Goal: Information Seeking & Learning: Check status

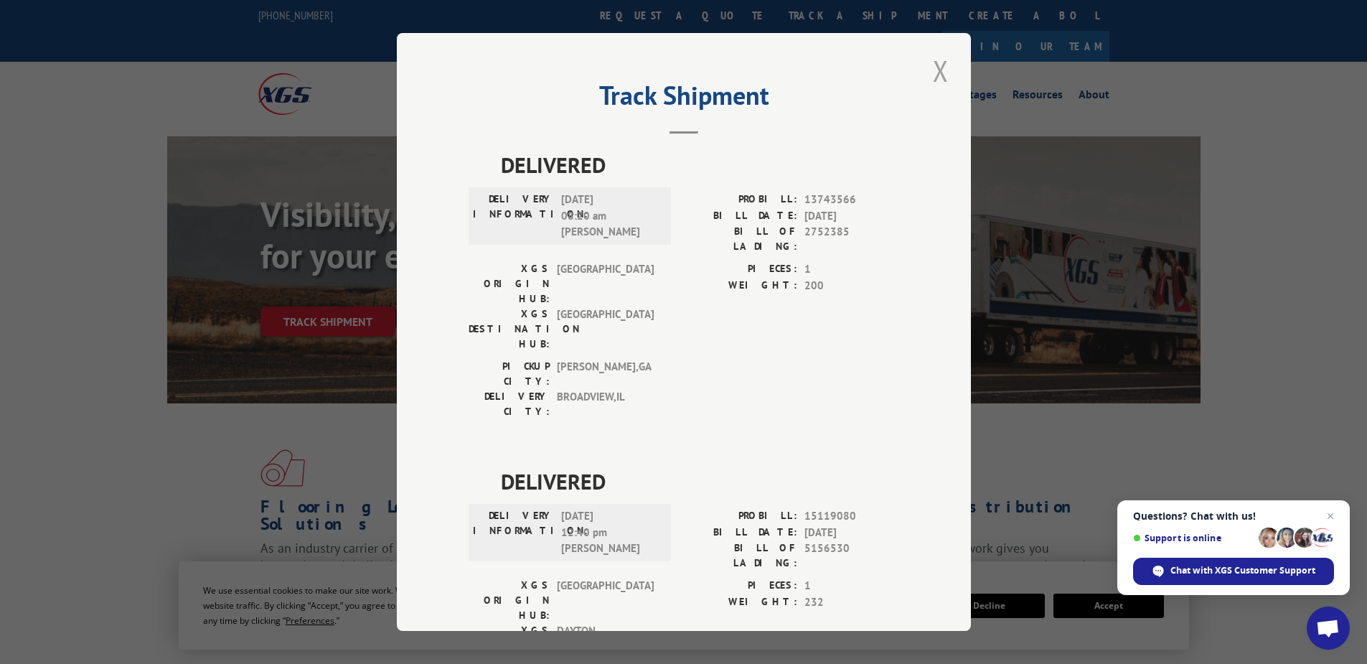
click at [935, 72] on button "Close modal" at bounding box center [940, 70] width 24 height 39
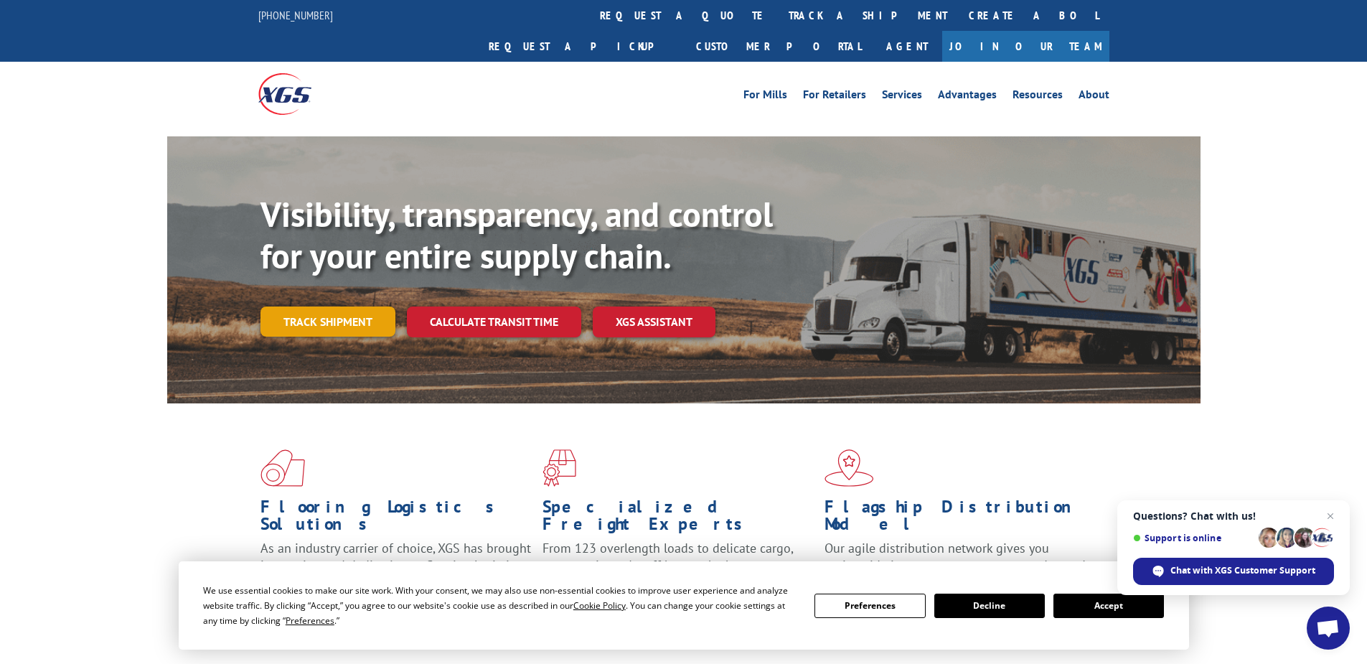
click at [352, 306] on link "Track shipment" at bounding box center [327, 321] width 135 height 30
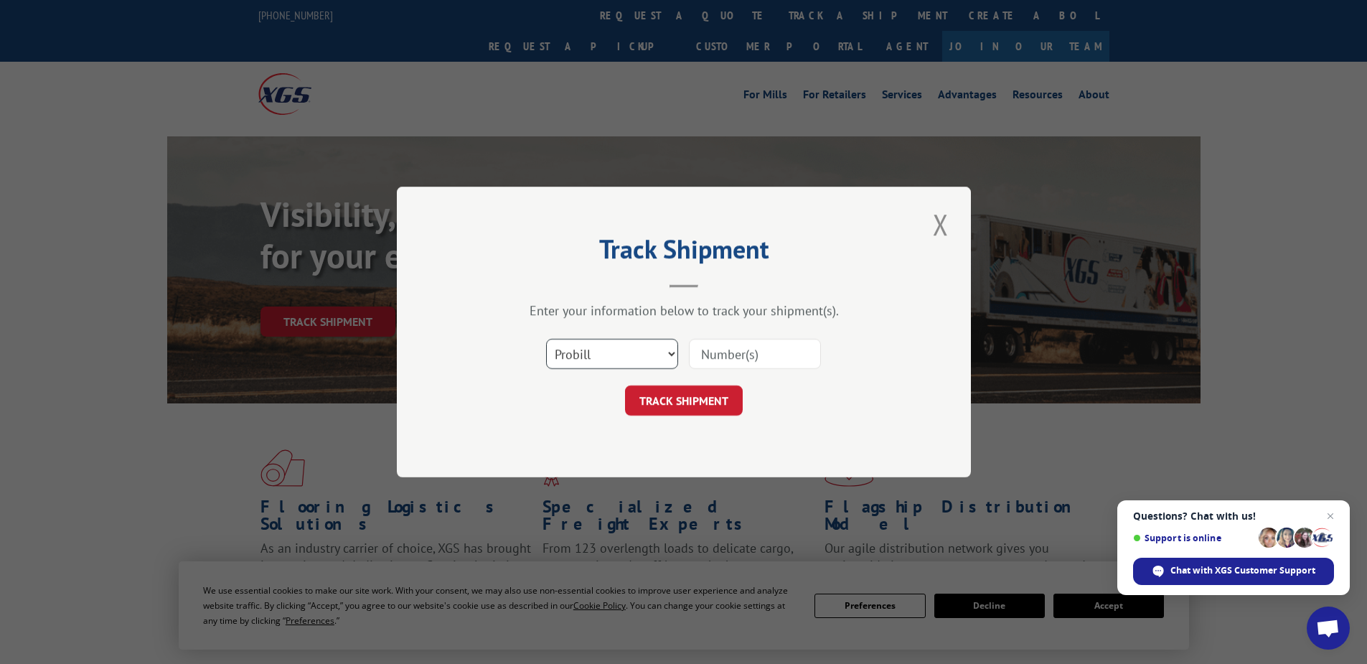
drag, startPoint x: 607, startPoint y: 355, endPoint x: 603, endPoint y: 368, distance: 13.6
click at [607, 355] on select "Select category... Probill BOL PO" at bounding box center [612, 354] width 132 height 30
select select "po"
click at [546, 339] on select "Select category... Probill BOL PO" at bounding box center [612, 354] width 132 height 30
click at [695, 354] on input at bounding box center [755, 354] width 132 height 30
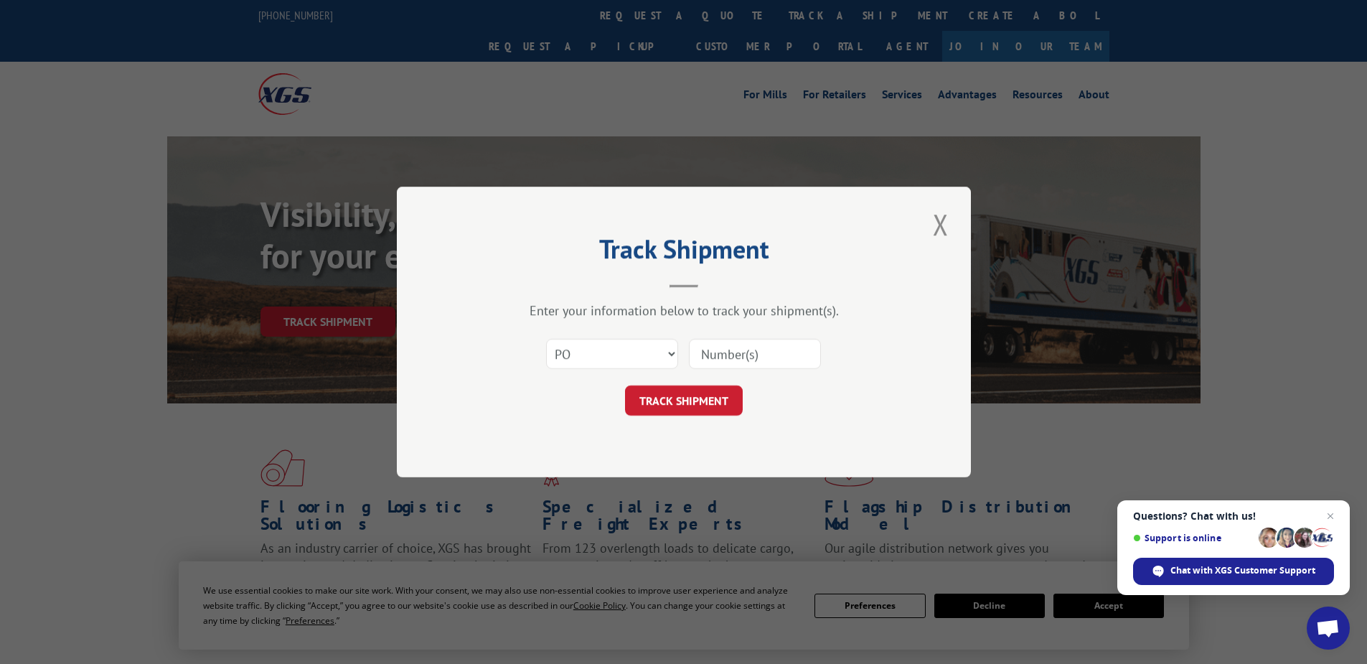
paste input "14532212"
type input "14532212"
click button "TRACK SHIPMENT" at bounding box center [684, 400] width 118 height 30
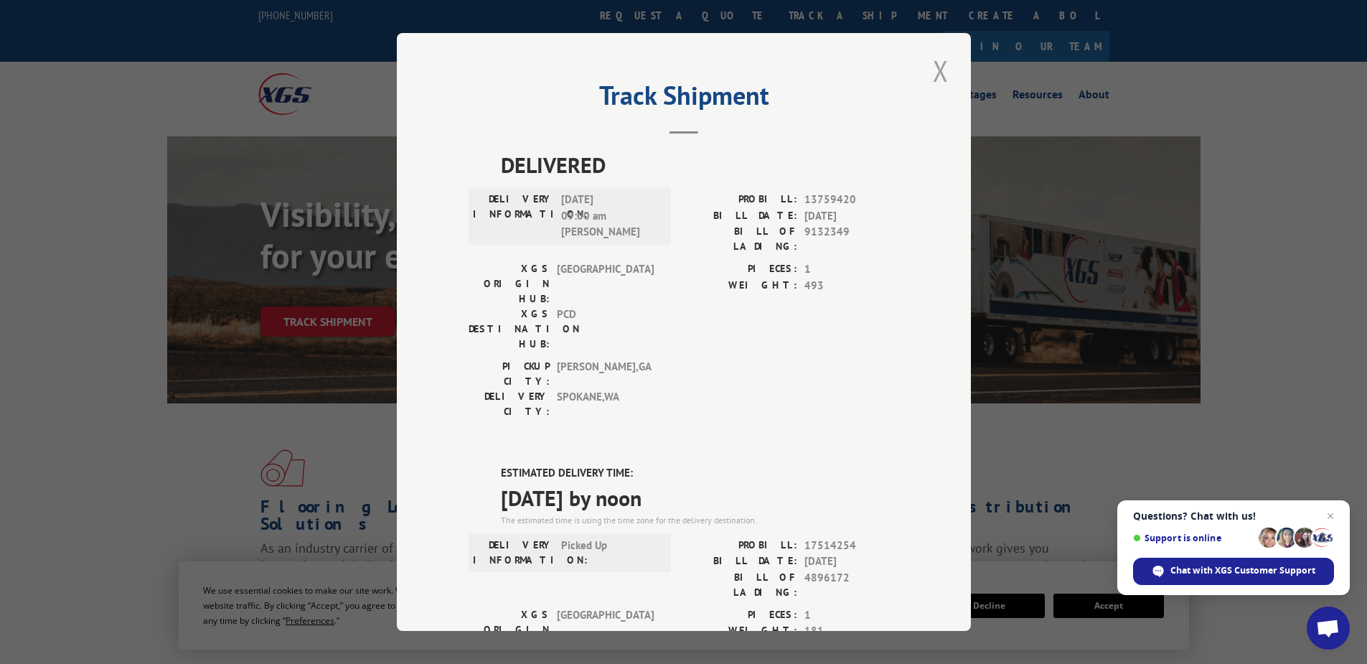
click at [934, 72] on button "Close modal" at bounding box center [940, 70] width 24 height 39
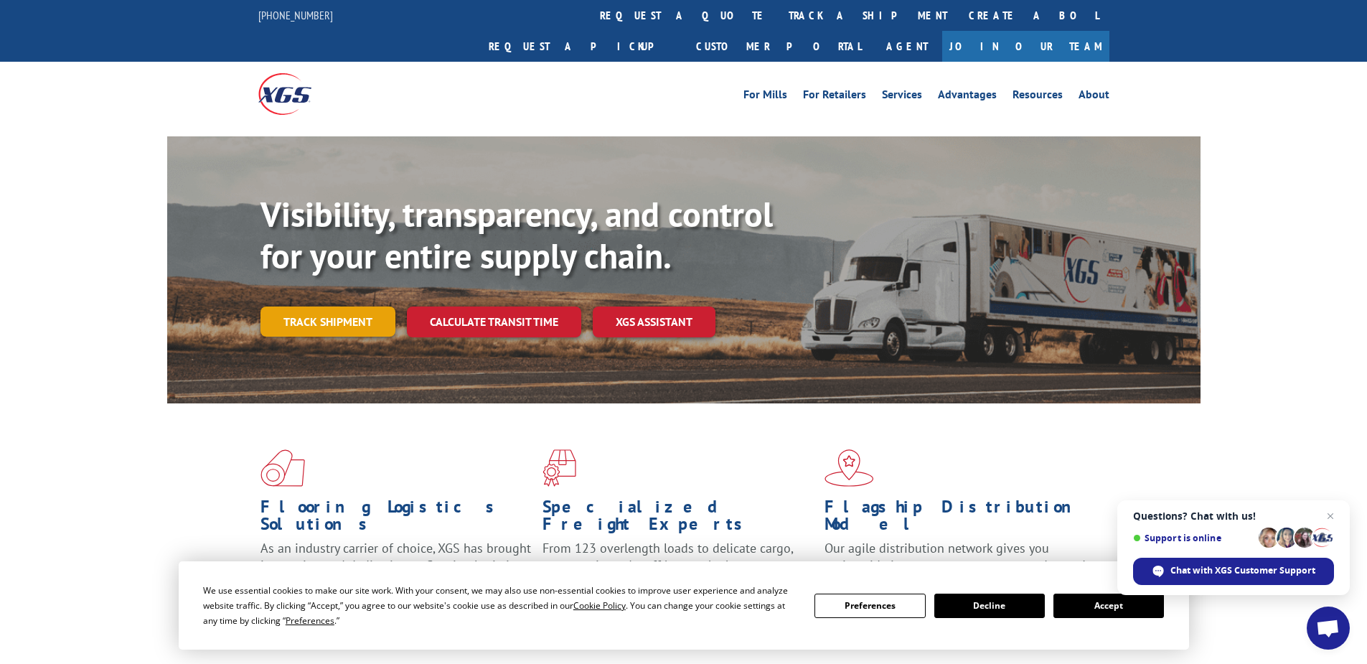
click at [332, 306] on link "Track shipment" at bounding box center [327, 321] width 135 height 30
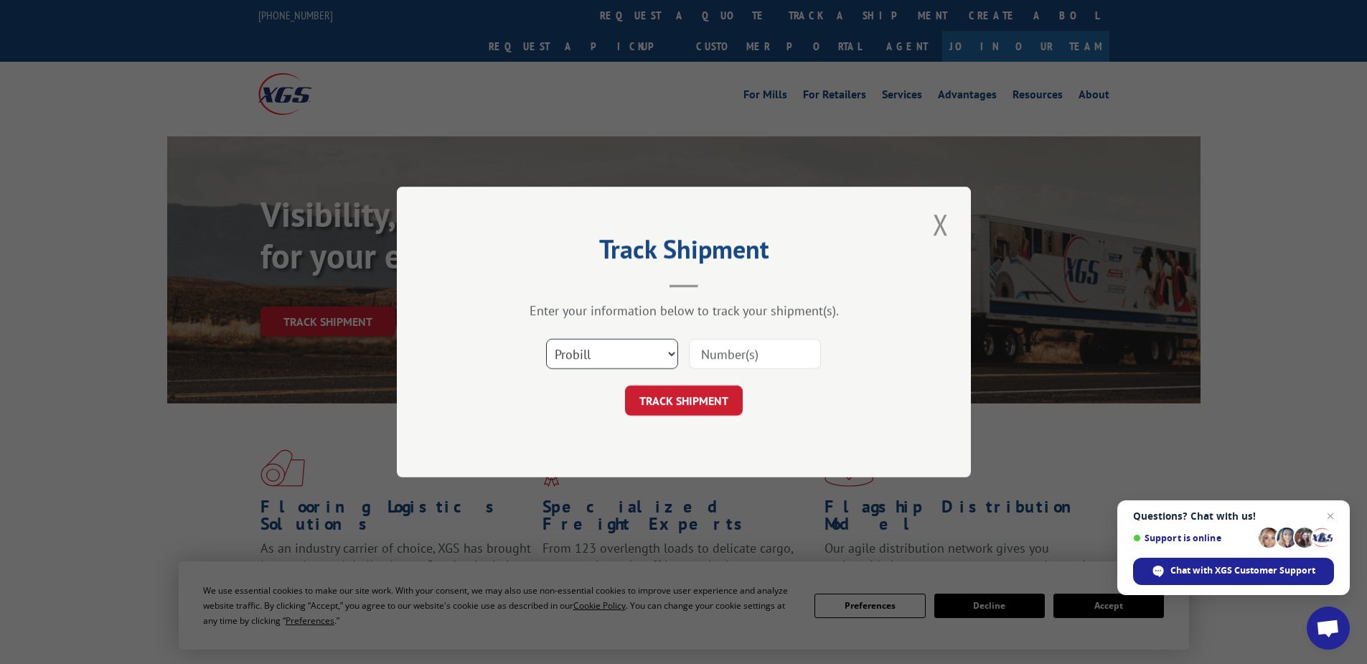
drag, startPoint x: 580, startPoint y: 351, endPoint x: 581, endPoint y: 366, distance: 15.1
click at [580, 351] on select "Select category... Probill BOL PO" at bounding box center [612, 354] width 132 height 30
select select "po"
click at [546, 339] on select "Select category... Probill BOL PO" at bounding box center [612, 354] width 132 height 30
click at [715, 351] on input at bounding box center [755, 354] width 132 height 30
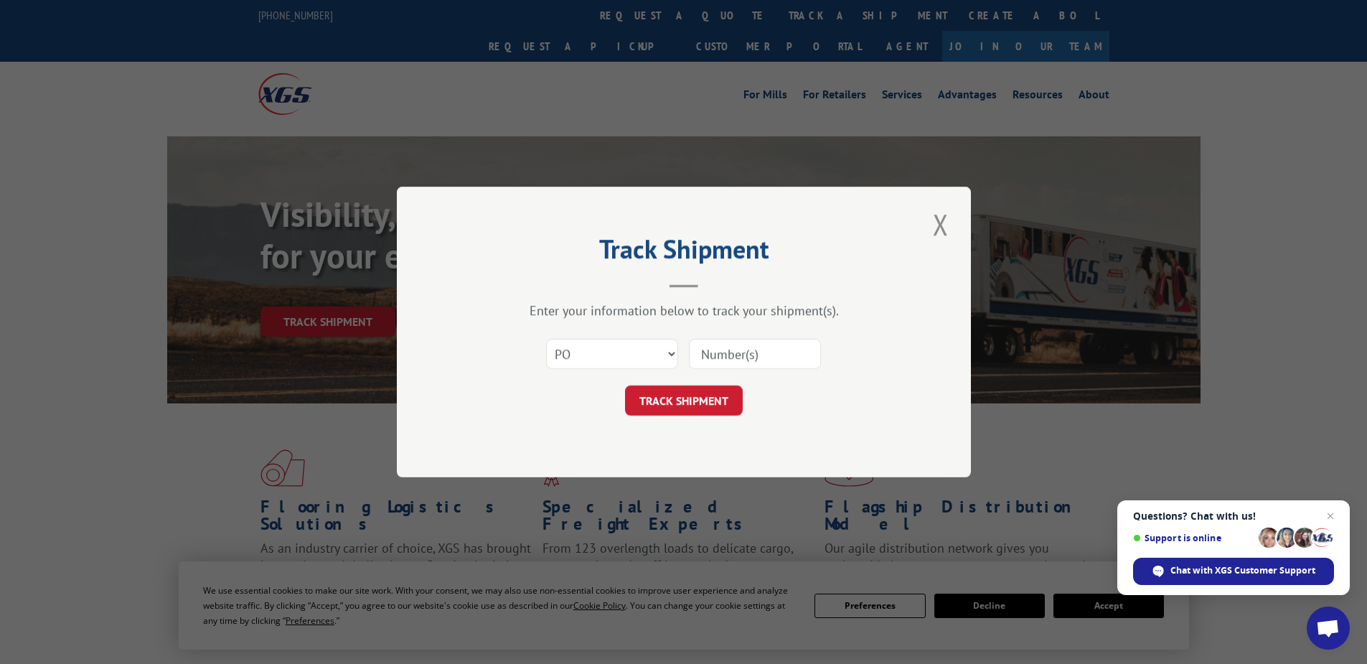
paste input "16538823"
type input "16538823"
click at [702, 398] on button "TRACK SHIPMENT" at bounding box center [684, 400] width 118 height 30
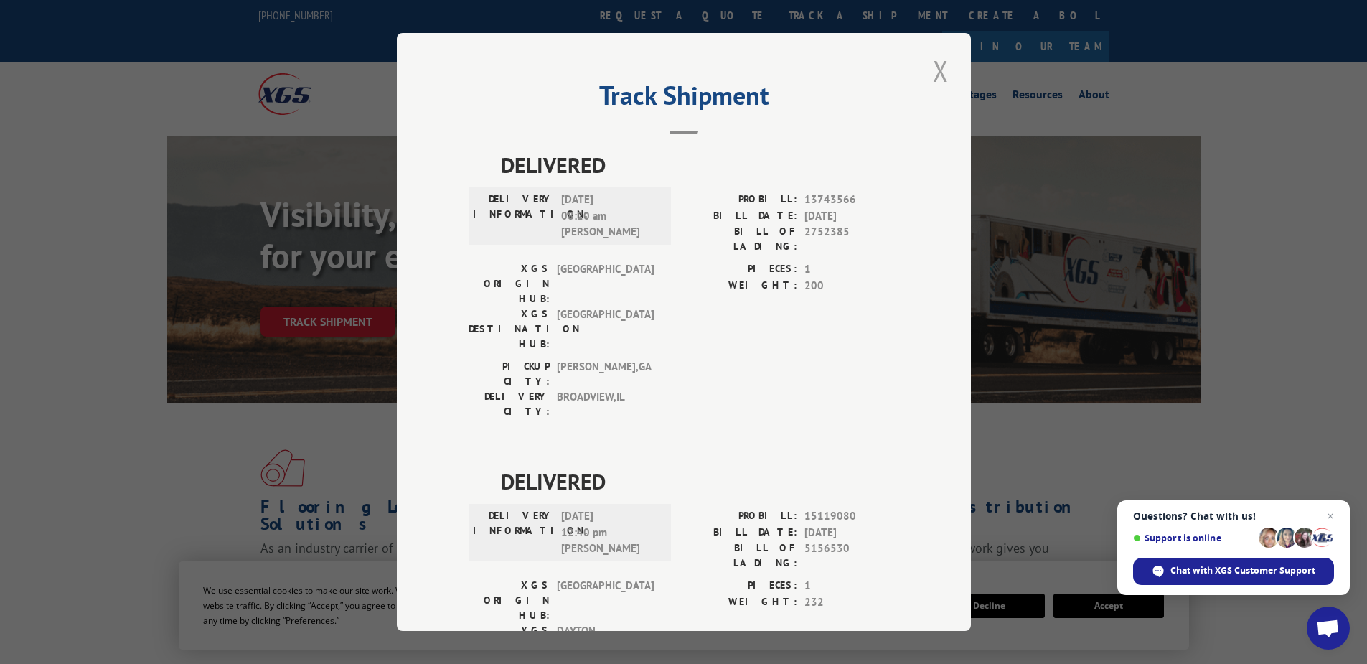
click at [930, 63] on button "Close modal" at bounding box center [940, 70] width 24 height 39
